Goal: Contribute content: Add original content to the website for others to see

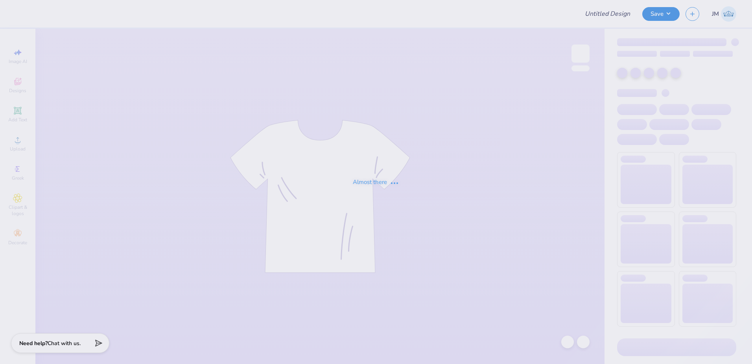
type input "Merch for Parents Weekend!"
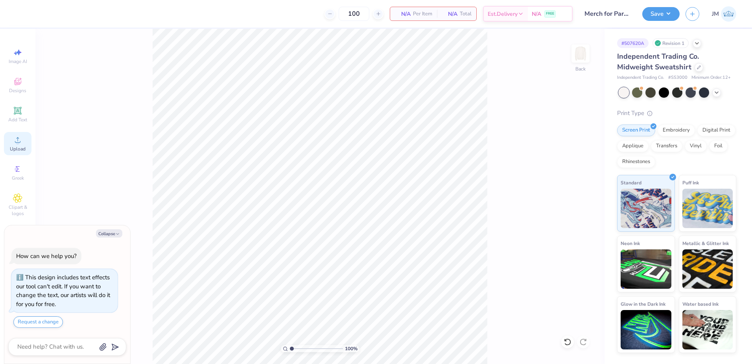
click at [8, 139] on div "Upload" at bounding box center [18, 143] width 28 height 23
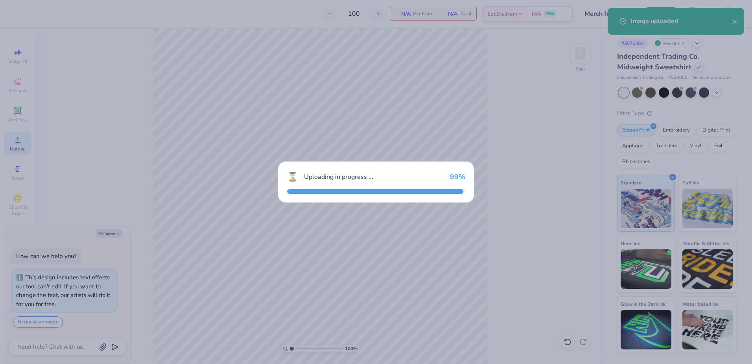
type textarea "x"
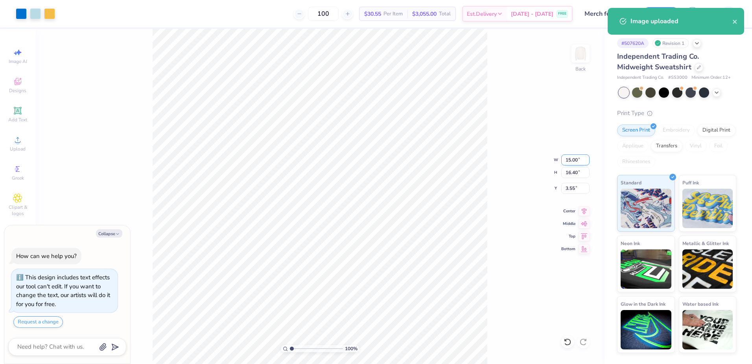
click at [576, 164] on input "15.00" at bounding box center [576, 159] width 28 height 11
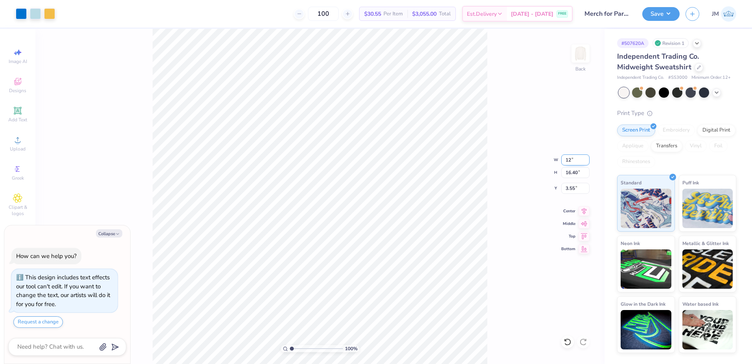
type input "12"
type textarea "x"
type input "12.00"
type input "13.12"
type input "5.19"
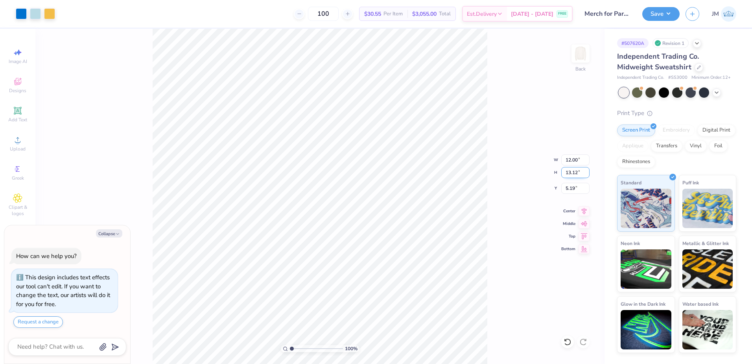
click at [580, 170] on input "13.12" at bounding box center [576, 172] width 28 height 11
type input "13"
type textarea "x"
type input "11.89"
type input "13.00"
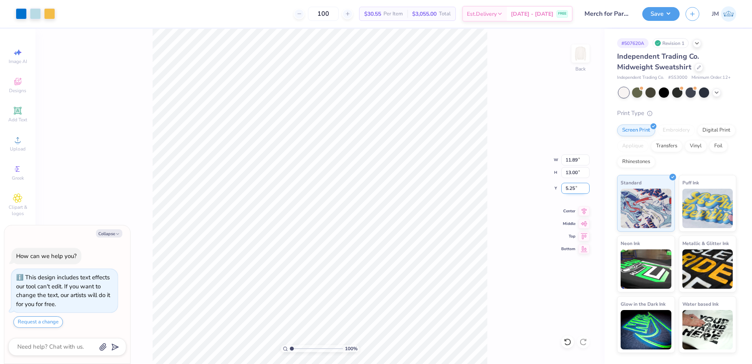
click at [569, 191] on input "5.25" at bounding box center [576, 188] width 28 height 11
type input "2"
click at [578, 172] on input "13.00" at bounding box center [576, 172] width 28 height 11
type textarea "x"
type input "2.00"
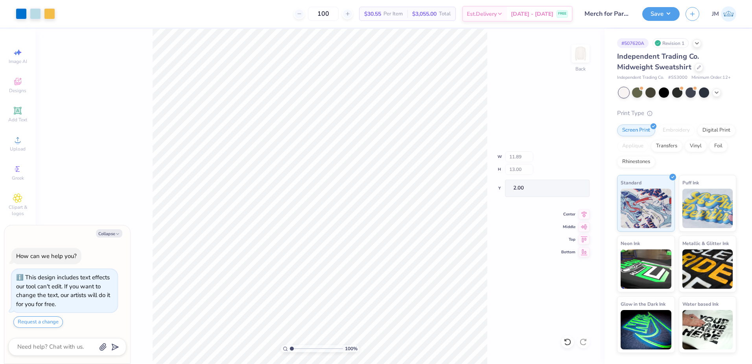
type textarea "x"
click at [574, 189] on input "2.00" at bounding box center [576, 188] width 28 height 11
type input "3"
click at [575, 171] on input "13.00" at bounding box center [576, 172] width 28 height 11
type textarea "x"
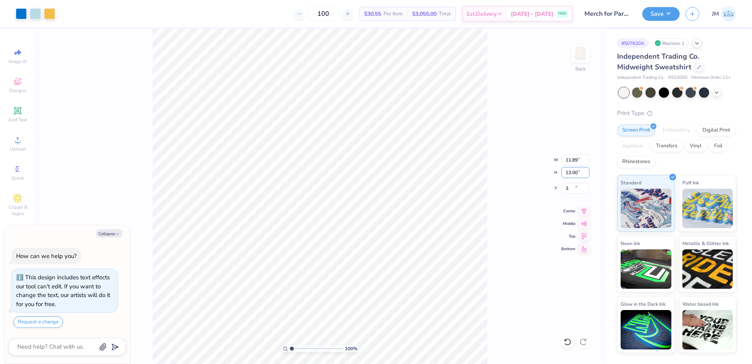
type input "3.00"
click at [582, 208] on icon at bounding box center [584, 209] width 11 height 9
click at [656, 15] on button "Save" at bounding box center [661, 13] width 37 height 14
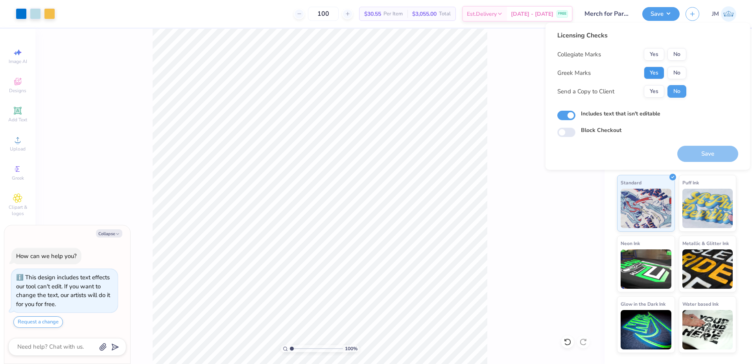
click at [655, 76] on button "Yes" at bounding box center [654, 73] width 20 height 13
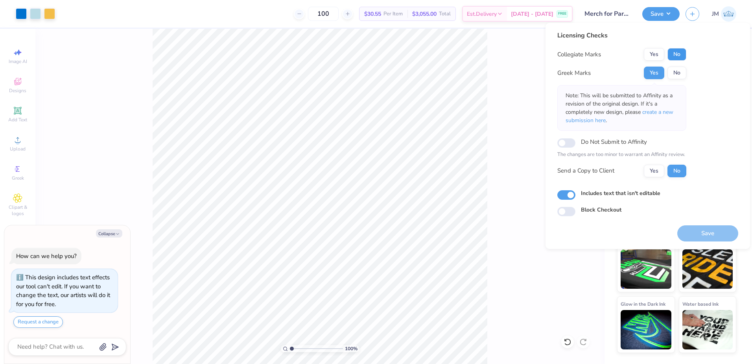
click at [677, 51] on button "No" at bounding box center [677, 54] width 19 height 13
click at [698, 230] on button "Save" at bounding box center [708, 233] width 61 height 16
type textarea "x"
